Goal: Transaction & Acquisition: Purchase product/service

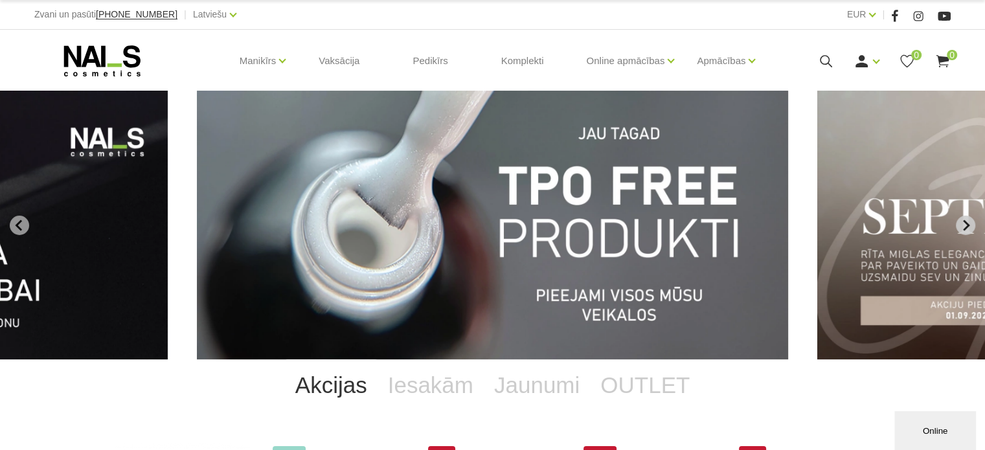
click at [960, 224] on icon "Next slide" at bounding box center [966, 226] width 12 height 12
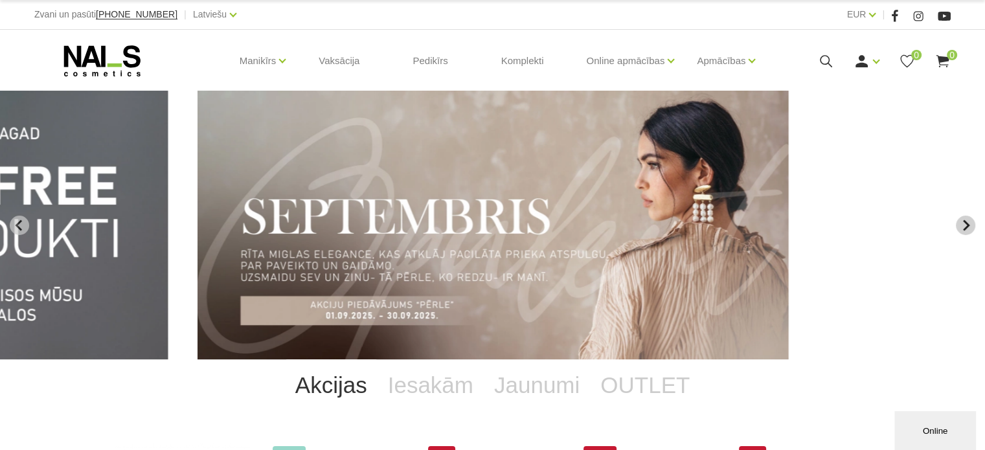
click at [962, 225] on icon "Next slide" at bounding box center [966, 226] width 12 height 12
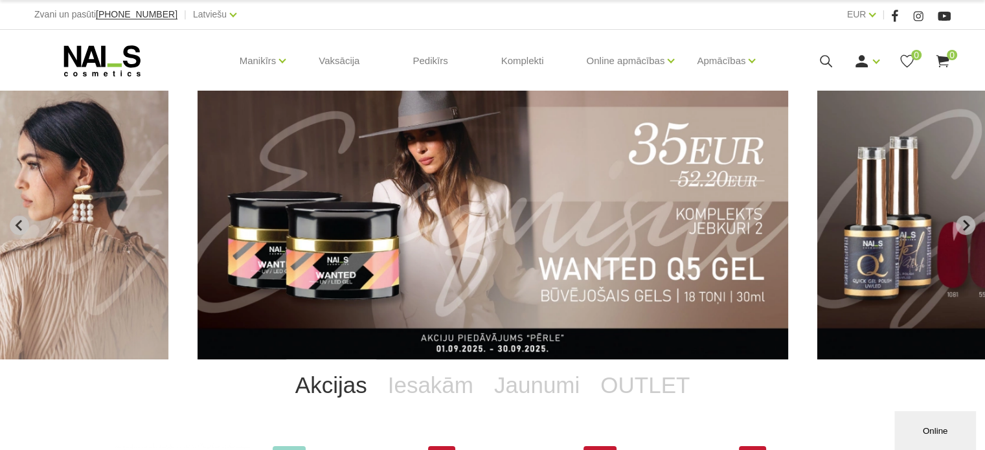
click at [606, 236] on img "3 of 11" at bounding box center [493, 225] width 591 height 269
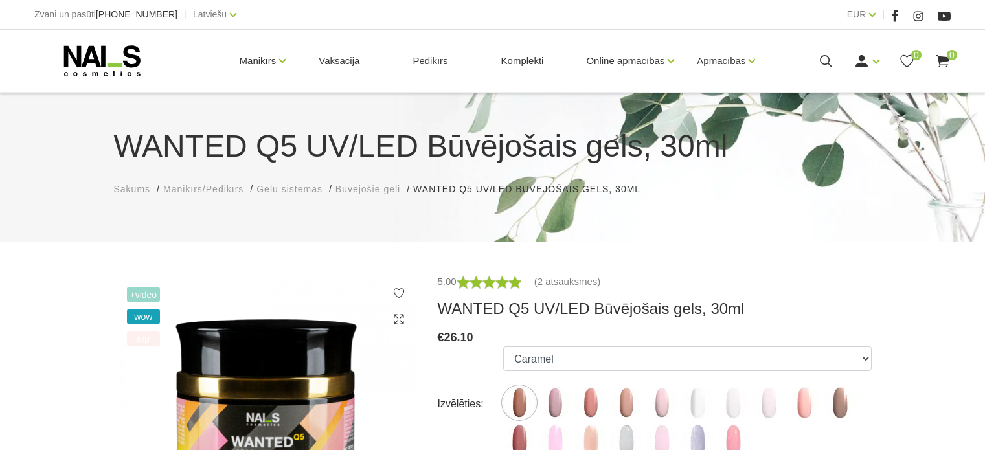
scroll to position [130, 0]
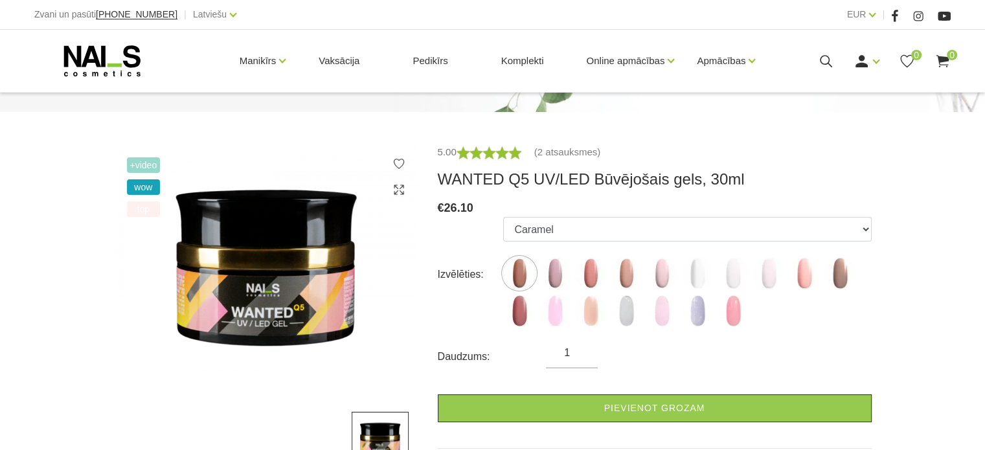
click at [523, 274] on img at bounding box center [519, 273] width 32 height 32
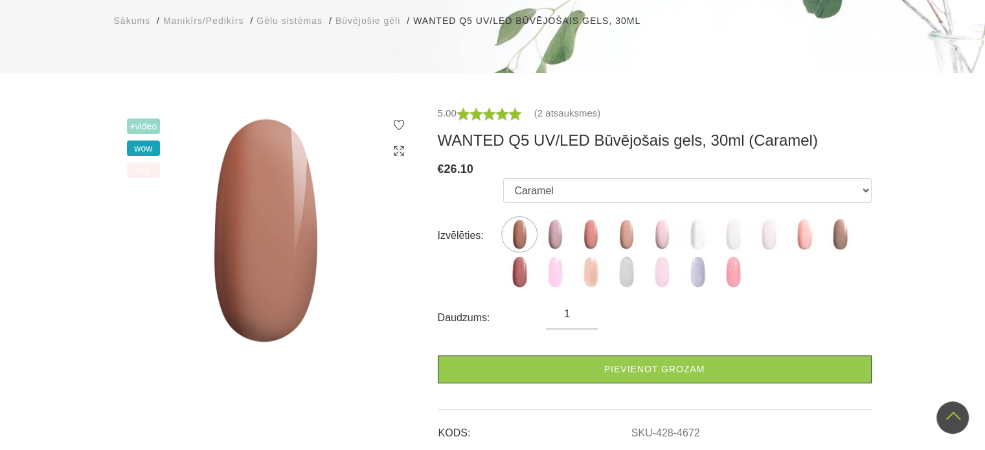
scroll to position [65, 0]
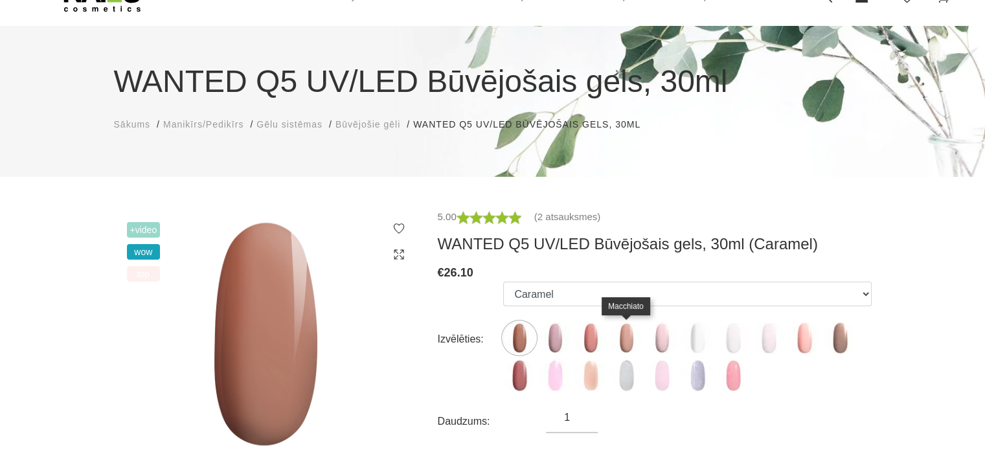
click at [624, 336] on img at bounding box center [626, 338] width 32 height 32
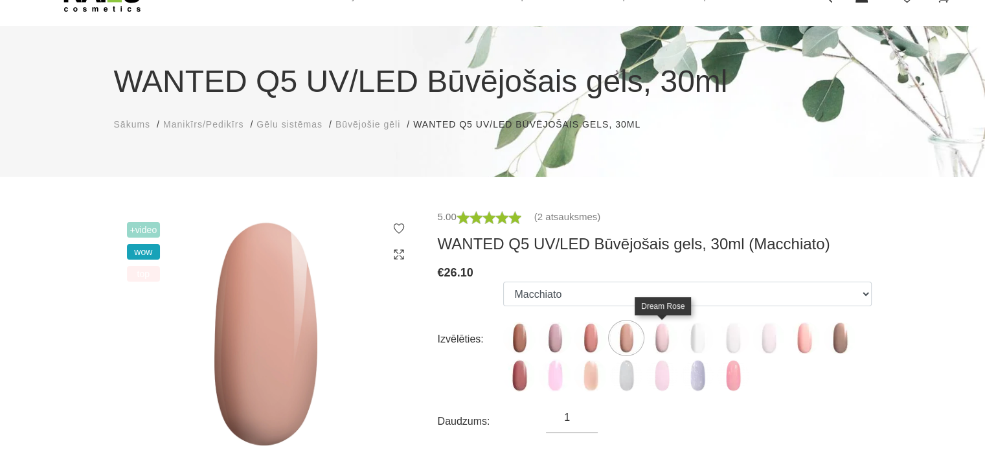
click at [663, 334] on img at bounding box center [662, 338] width 32 height 32
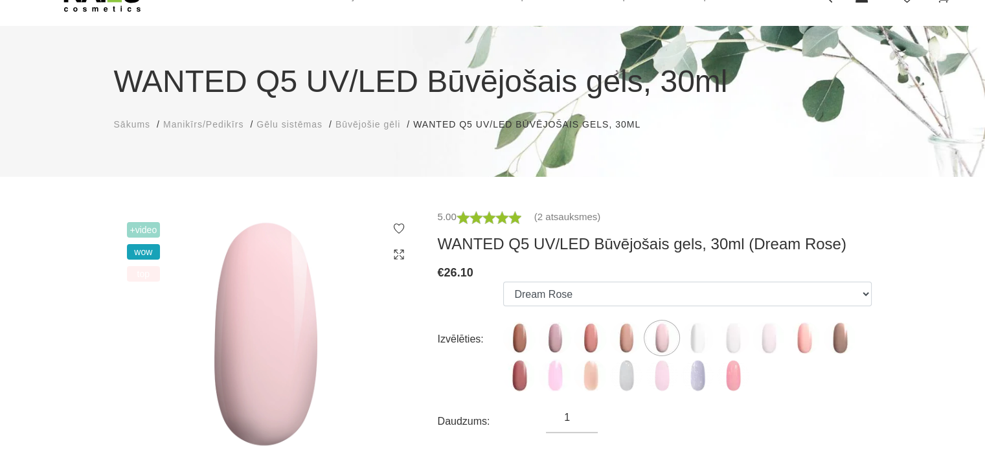
scroll to position [194, 0]
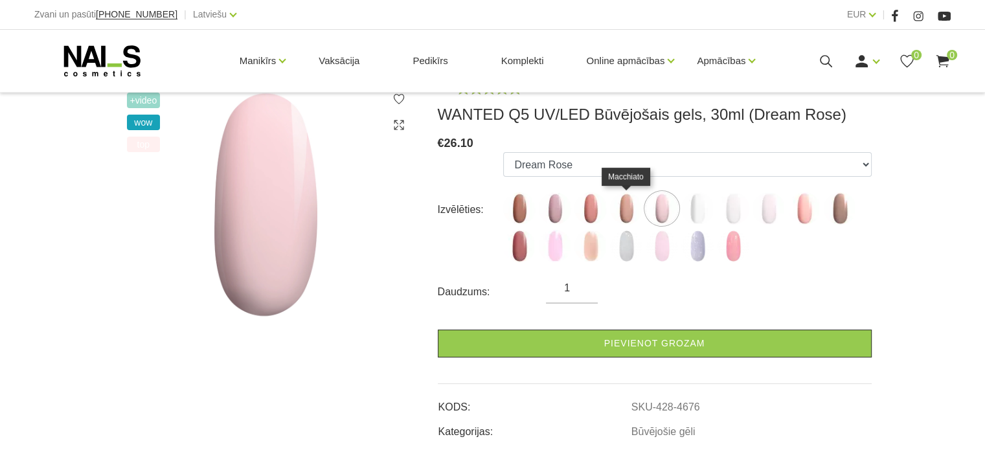
click at [625, 202] on img at bounding box center [626, 208] width 32 height 32
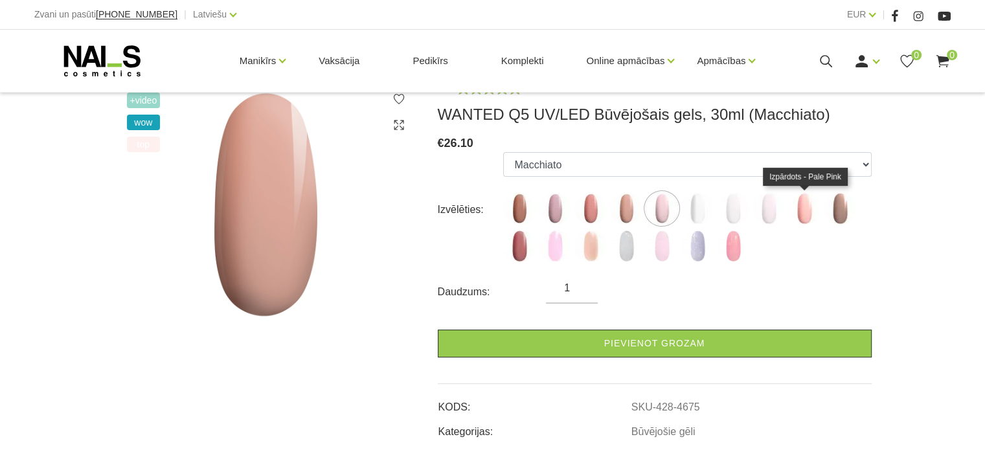
click at [801, 214] on img at bounding box center [804, 208] width 32 height 32
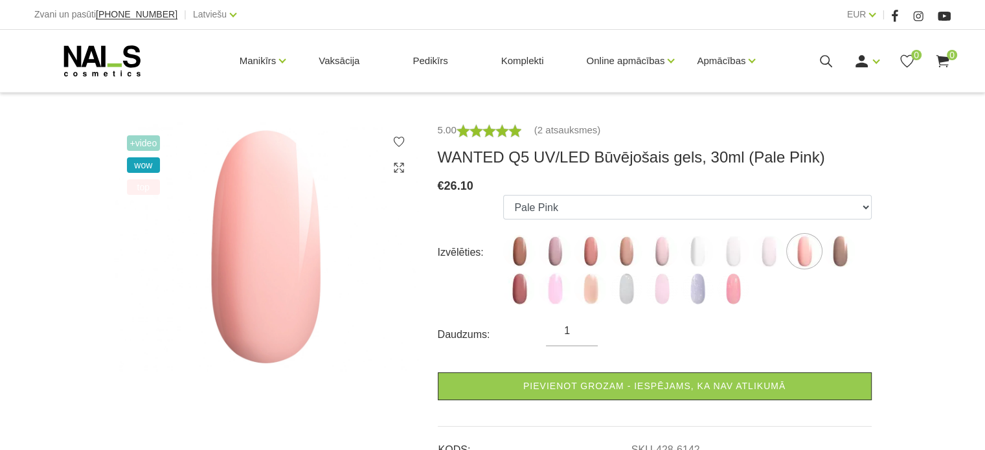
scroll to position [130, 0]
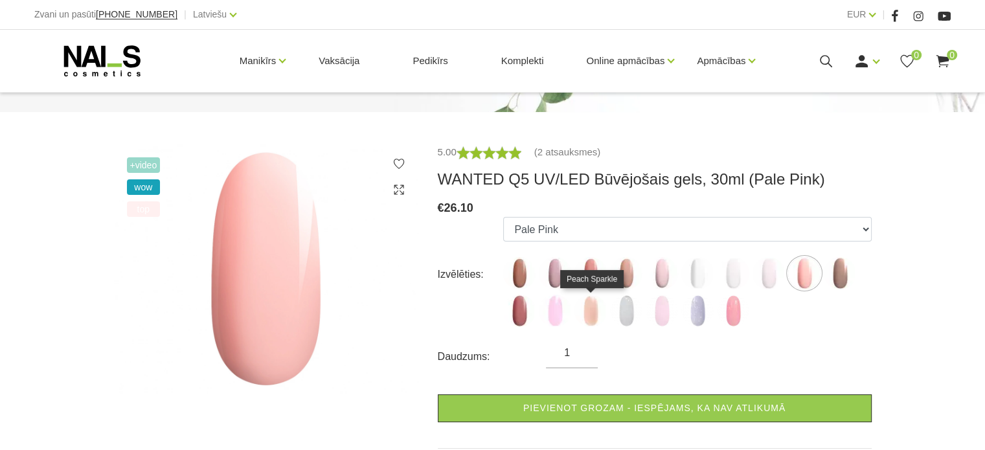
click at [593, 321] on img at bounding box center [591, 311] width 32 height 32
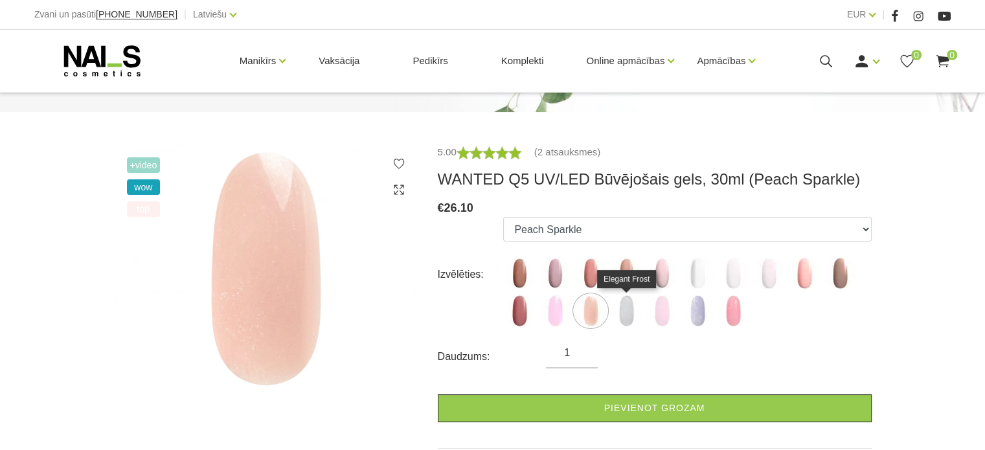
click at [630, 319] on img at bounding box center [626, 311] width 32 height 32
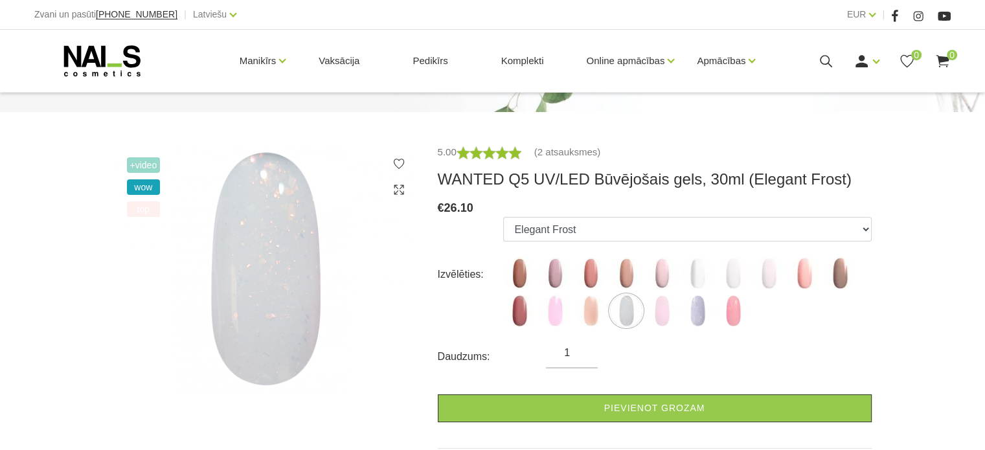
click at [661, 315] on img at bounding box center [662, 311] width 32 height 32
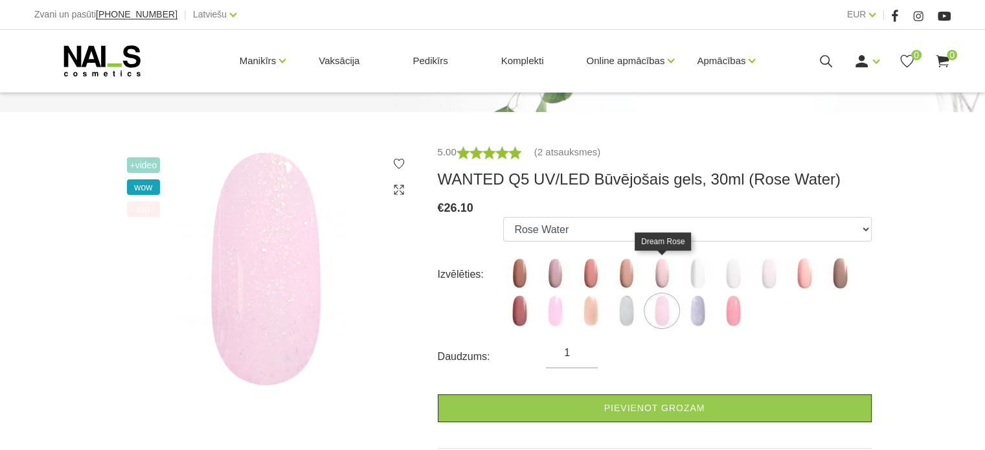
click at [663, 285] on img at bounding box center [662, 273] width 32 height 32
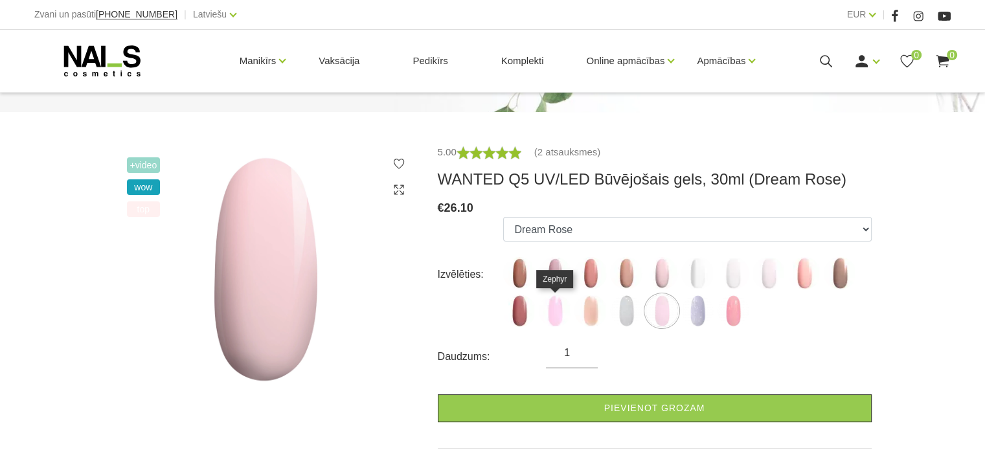
click at [555, 317] on img at bounding box center [555, 311] width 32 height 32
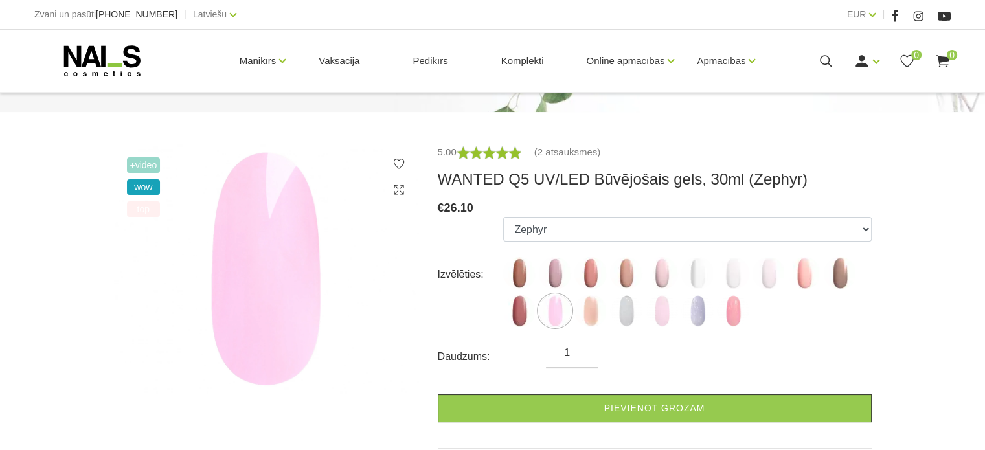
click at [555, 292] on ul "Caramel Nude Sparkle Mood Macchiato Dream Rose Premium Clear Pastel Porcelain B…" at bounding box center [687, 274] width 368 height 115
click at [556, 277] on img at bounding box center [555, 273] width 32 height 32
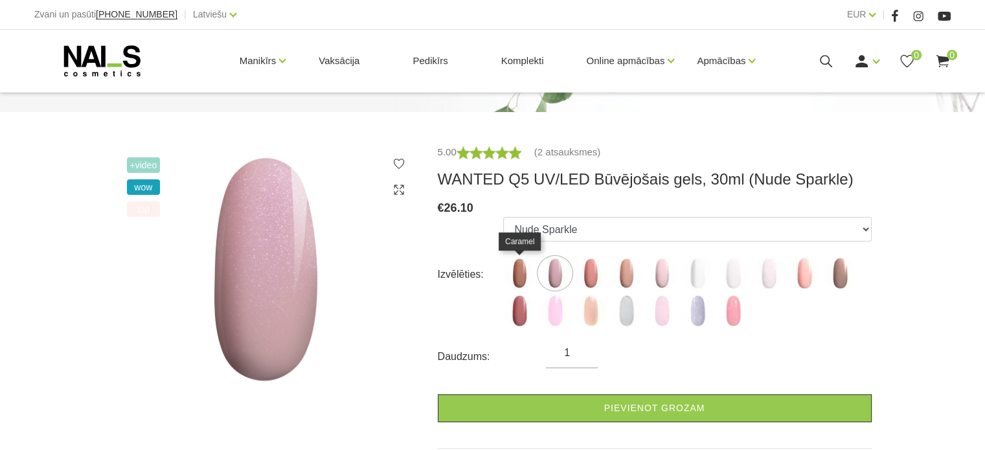
click at [527, 276] on img at bounding box center [519, 273] width 32 height 32
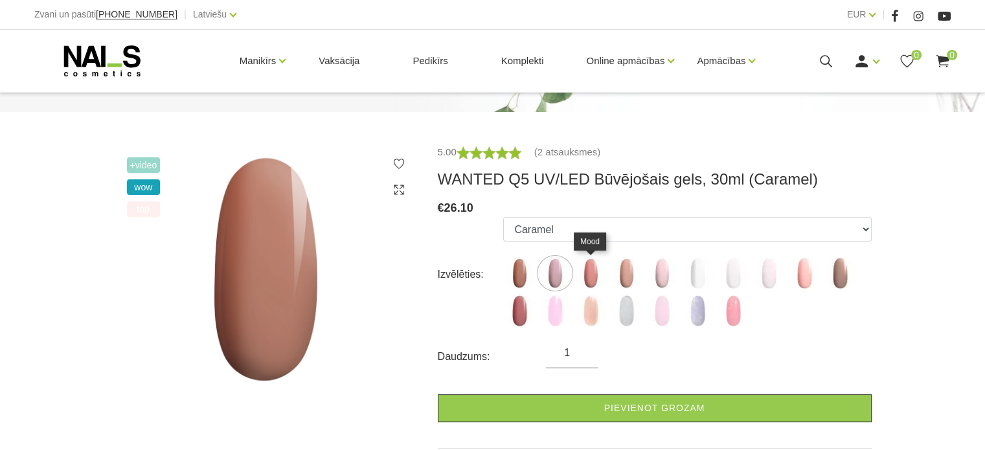
click at [584, 273] on img at bounding box center [591, 273] width 32 height 32
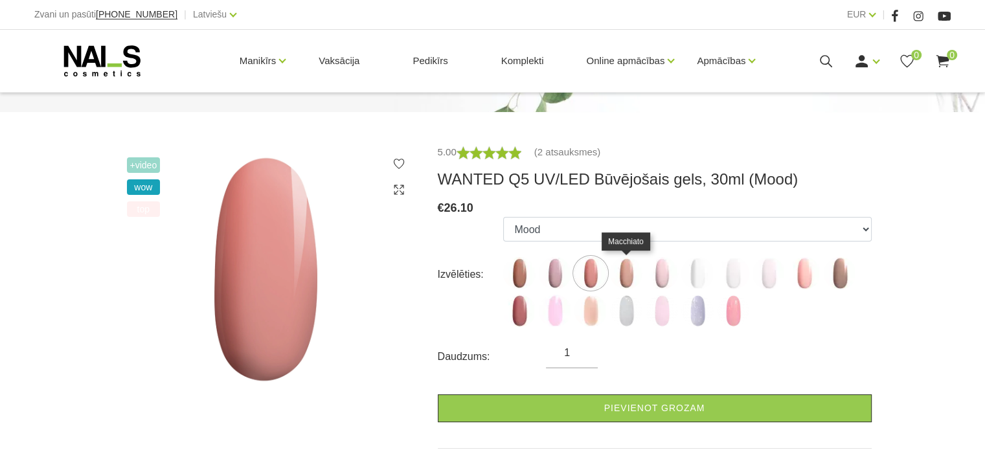
click at [627, 275] on img at bounding box center [626, 273] width 32 height 32
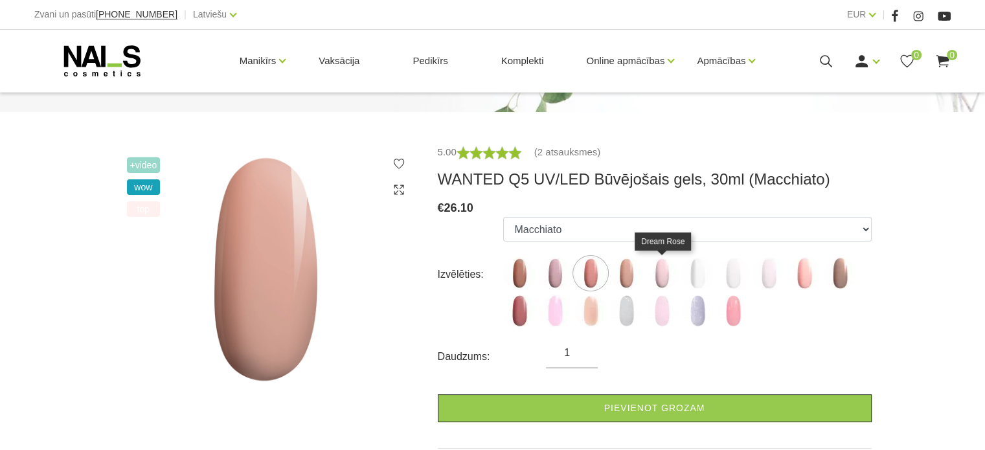
click at [648, 282] on img at bounding box center [662, 273] width 32 height 32
select select "4676"
